Goal: Task Accomplishment & Management: Manage account settings

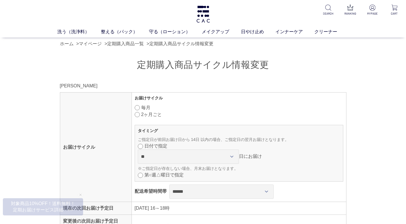
click at [180, 78] on div "定期購入商品サイクル情報変更 村上 敦子 様 お届けサイクル お届けサイクル 毎月 2ヶ月ごと タイミング 曜日にお届け ご指定日が前回お届け日から 14日 …" at bounding box center [203, 161] width 286 height 204
drag, startPoint x: 391, startPoint y: 101, endPoint x: 384, endPoint y: 95, distance: 9.9
click at [391, 101] on div "定期購入商品サイクル情報変更 村上 敦子 様 お届けサイクル お届けサイクル 毎月 2ヶ月ごと タイミング 曜日にお届け ご指定日が前回お届け日から 14日 …" at bounding box center [203, 157] width 406 height 215
click at [137, 43] on link "定期購入商品一覧" at bounding box center [125, 43] width 37 height 5
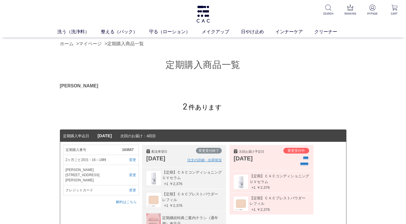
click at [290, 97] on div "2 件あります" at bounding box center [203, 103] width 286 height 29
drag, startPoint x: 0, startPoint y: 127, endPoint x: 234, endPoint y: 37, distance: 250.8
click at [374, 7] on img at bounding box center [372, 8] width 6 height 6
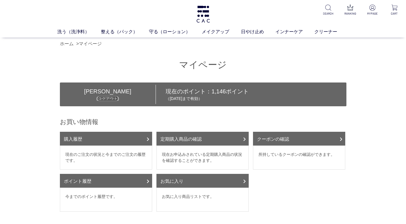
click at [98, 97] on link "ログアウト" at bounding box center [108, 98] width 20 height 5
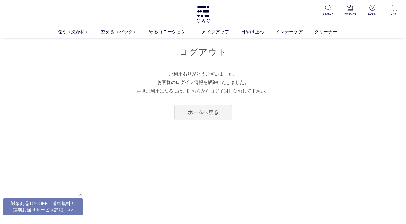
click at [213, 92] on link "こちらからログイン" at bounding box center [207, 90] width 41 height 5
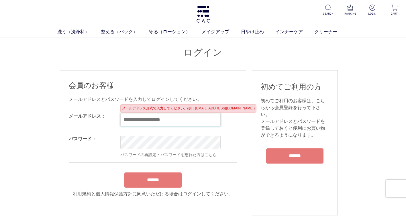
click at [137, 118] on input "email" at bounding box center [170, 119] width 100 height 13
type input "**********"
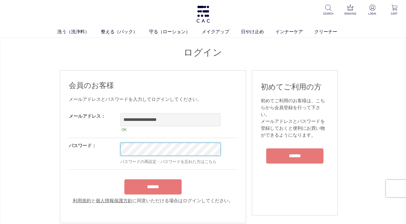
click at [124, 179] on input "******" at bounding box center [152, 186] width 57 height 15
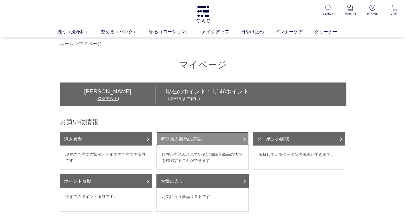
click at [209, 142] on link "定期購入商品の確認" at bounding box center [202, 139] width 92 height 14
click at [198, 136] on link "定期購入商品の確認" at bounding box center [202, 139] width 92 height 14
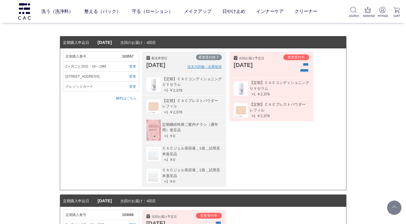
scroll to position [57, 0]
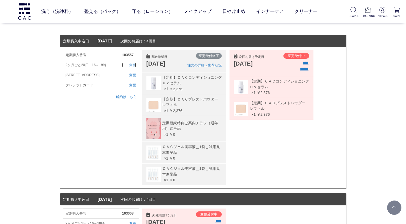
drag, startPoint x: 133, startPoint y: 64, endPoint x: 135, endPoint y: 64, distance: 2.9
click at [133, 64] on link "変更" at bounding box center [129, 64] width 14 height 5
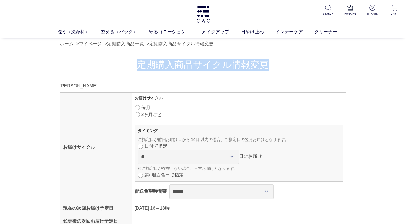
drag, startPoint x: 255, startPoint y: 63, endPoint x: 136, endPoint y: 64, distance: 119.4
click at [136, 64] on h1 "定期購入商品サイクル情報変更" at bounding box center [203, 65] width 286 height 12
copy h1 "定期購入商品サイクル情報変更"
click at [134, 46] on link "定期購入商品一覧" at bounding box center [125, 43] width 37 height 5
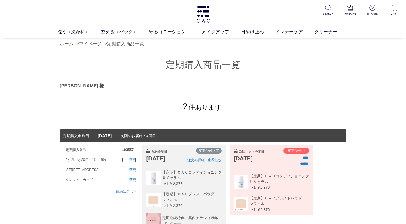
click at [135, 160] on link "変更" at bounding box center [129, 159] width 14 height 5
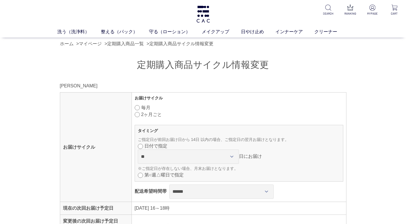
click at [283, 77] on div "定期購入商品サイクル情報変更 [PERSON_NAME] お届けサイクル お届けサイクル 毎月 2ヶ月ごと タイミング 曜日にお届け ご指定日が前回お届け日か…" at bounding box center [203, 161] width 286 height 204
drag, startPoint x: 300, startPoint y: 72, endPoint x: 304, endPoint y: 73, distance: 3.8
click at [301, 72] on div "定期購入商品サイクル情報変更 [PERSON_NAME] お届けサイクル お届けサイクル 毎月 2ヶ月ごと タイミング 曜日にお届け ご指定日が前回お届け日か…" at bounding box center [203, 161] width 286 height 204
click at [310, 72] on div "定期購入商品サイクル情報変更 [PERSON_NAME] お届けサイクル お届けサイクル 毎月 2ヶ月ごと タイミング 曜日にお届け ご指定日が前回お届け日か…" at bounding box center [203, 161] width 286 height 204
click at [369, 117] on div "定期購入商品サイクル情報変更 村上 敦子 様 お届けサイクル お届けサイクル 毎月 2ヶ月ごと タイミング 曜日にお届け ご指定日が前回お届け日から 14日 …" at bounding box center [203, 157] width 406 height 215
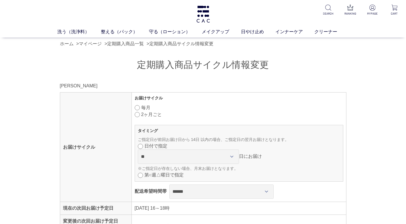
drag, startPoint x: 27, startPoint y: 117, endPoint x: 141, endPoint y: 97, distance: 116.4
click at [27, 116] on div "定期購入商品サイクル情報変更 村上 敦子 様 お届けサイクル お届けサイクル 毎月 2ヶ月ごと タイミング 曜日にお届け ご指定日が前回お届け日から 14日 …" at bounding box center [203, 157] width 406 height 215
drag, startPoint x: 184, startPoint y: 71, endPoint x: 179, endPoint y: 69, distance: 5.3
click at [183, 71] on div "定期購入商品サイクル情報変更 村上 敦子 様 お届けサイクル お届けサイクル 毎月 2ヶ月ごと タイミング 曜日にお届け ご指定日が前回お届け日から 14日 …" at bounding box center [203, 161] width 286 height 204
